Goal: Navigation & Orientation: Find specific page/section

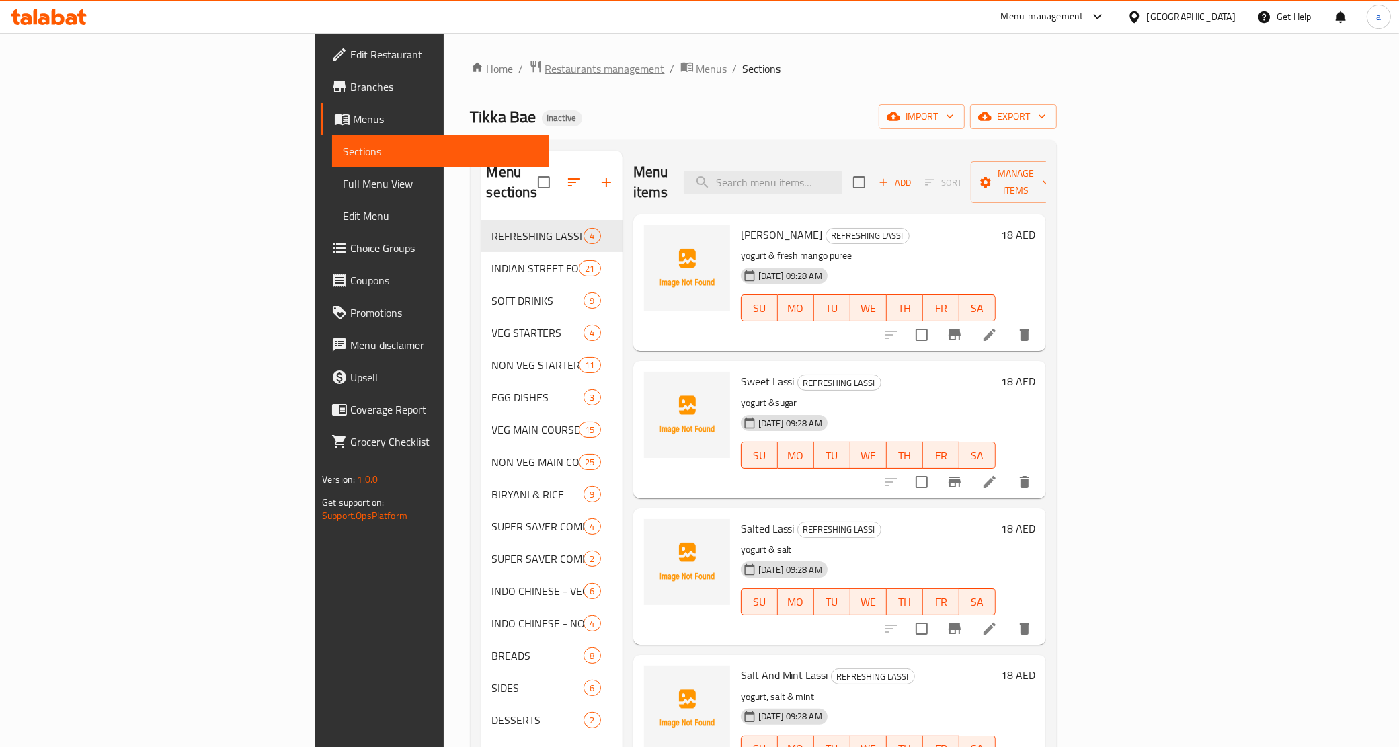
click at [545, 72] on span "Restaurants management" at bounding box center [605, 69] width 120 height 16
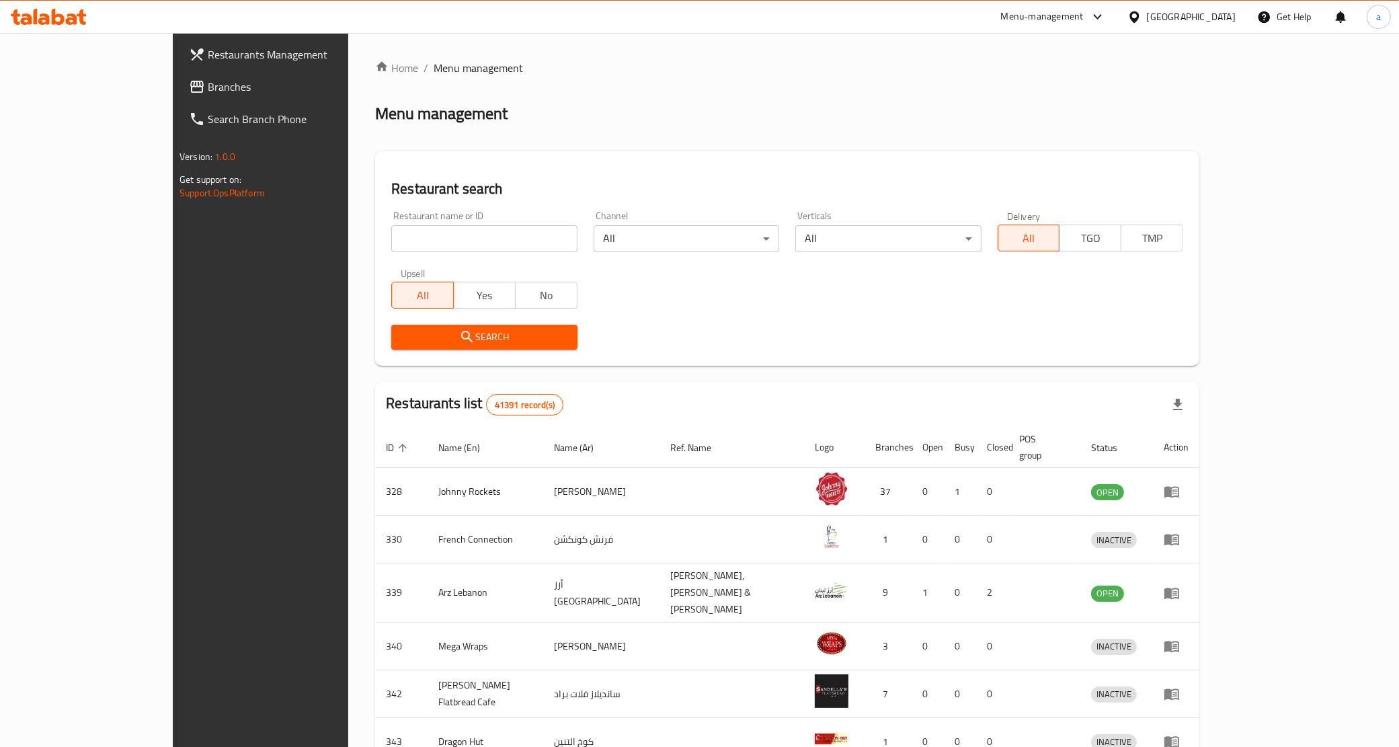
click at [1216, 0] on div "Menu-management [GEOGRAPHIC_DATA] Get Help a" at bounding box center [699, 17] width 1399 height 34
click at [1208, 10] on div "[GEOGRAPHIC_DATA]" at bounding box center [1191, 16] width 89 height 15
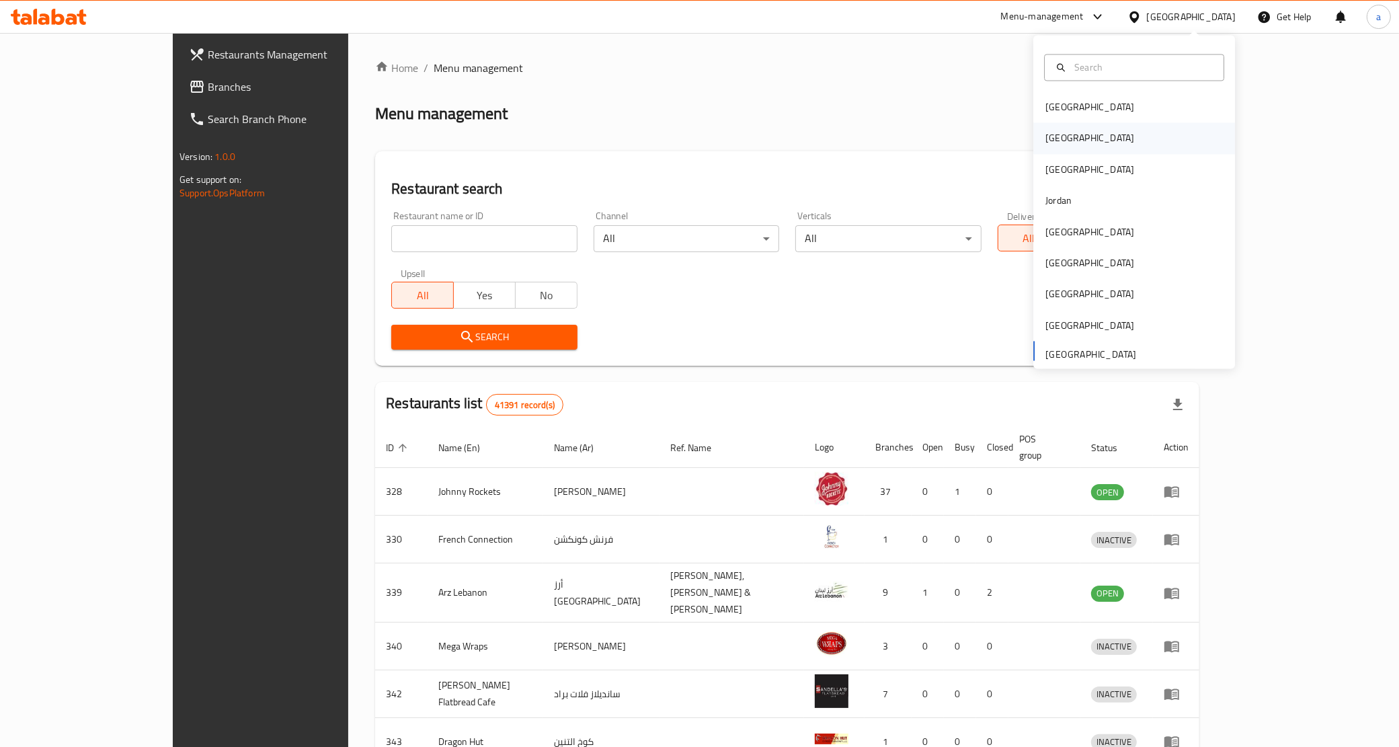
click at [1045, 131] on div "[GEOGRAPHIC_DATA]" at bounding box center [1089, 138] width 89 height 15
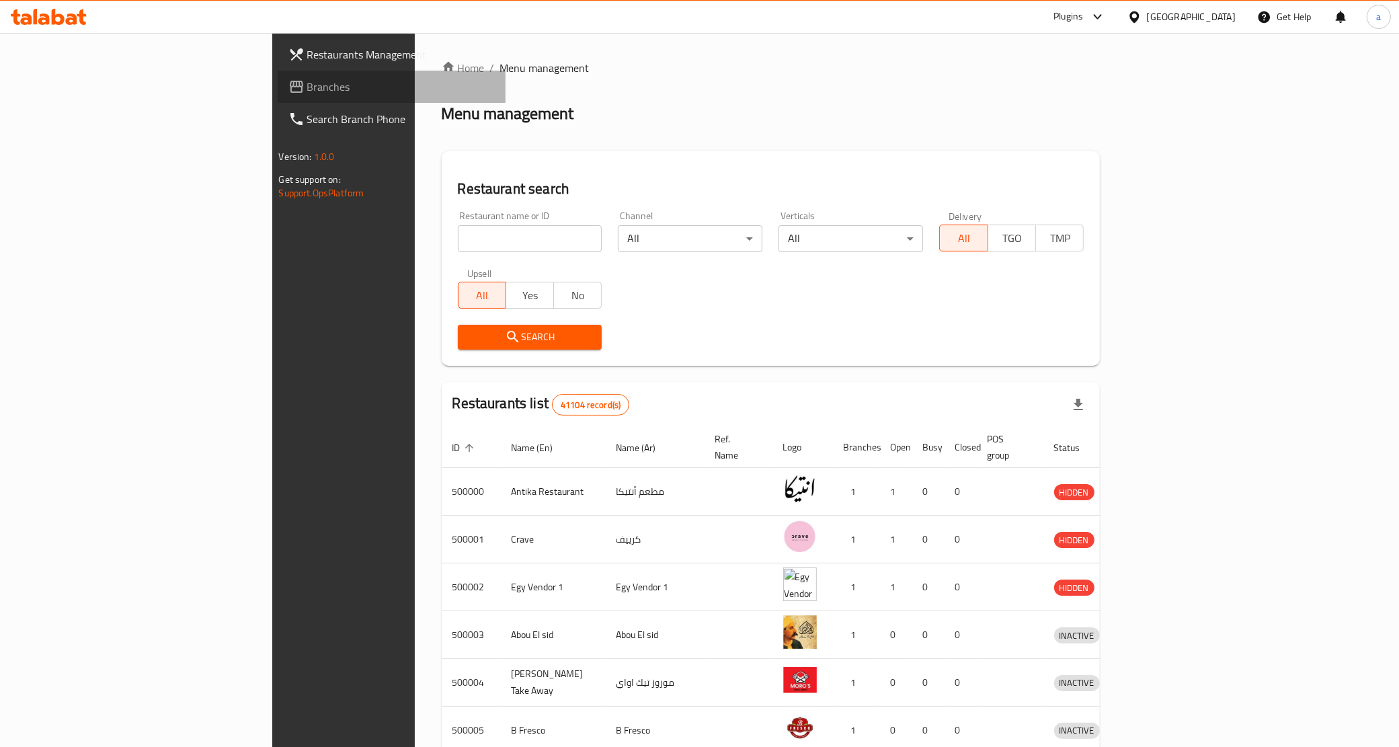
click at [307, 83] on span "Branches" at bounding box center [401, 87] width 188 height 16
